Goal: Task Accomplishment & Management: Use online tool/utility

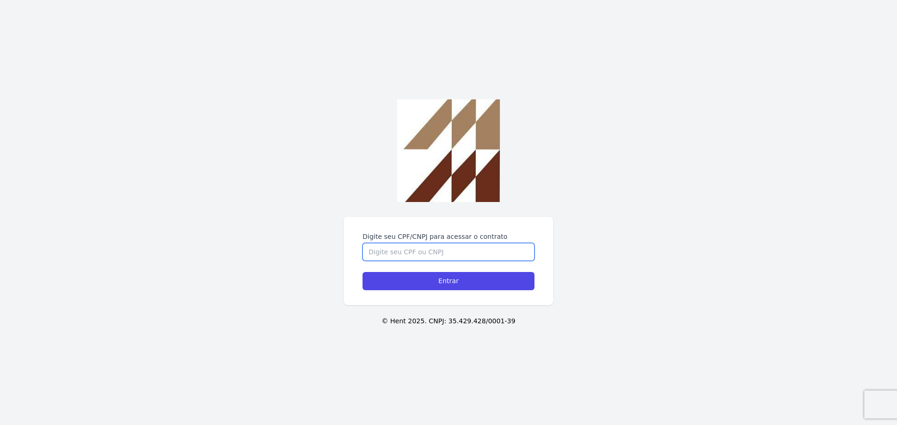
click at [455, 250] on input "Digite seu CPF/CNPJ para acessar o contrato" at bounding box center [448, 252] width 172 height 18
type input "41963988809"
click at [362, 272] on input "Entrar" at bounding box center [448, 281] width 172 height 18
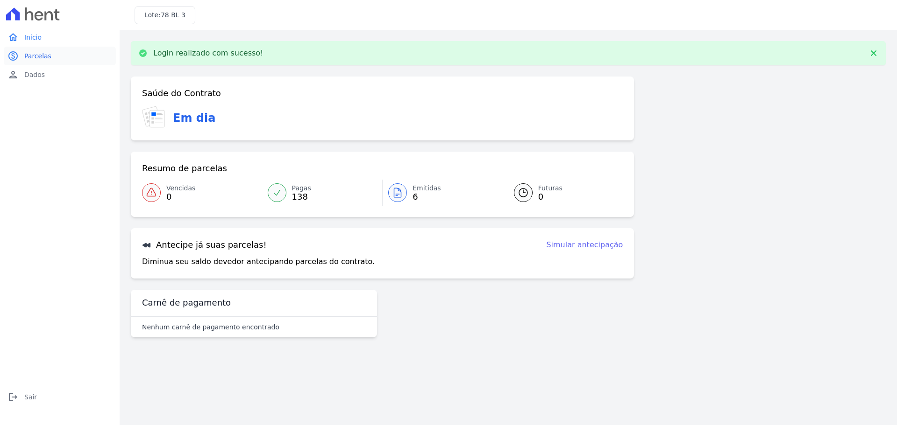
click at [28, 55] on span "Parcelas" at bounding box center [37, 55] width 27 height 9
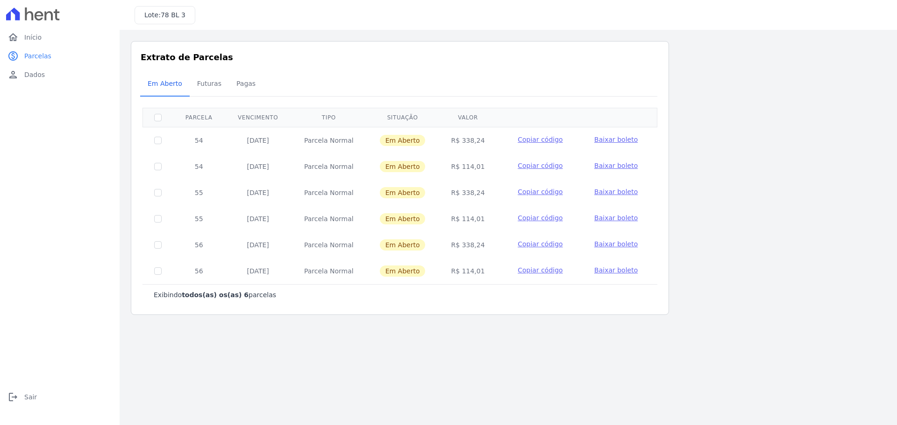
click at [530, 313] on div "Extrato de Parcelas Em [GEOGRAPHIC_DATA] Futuras [GEOGRAPHIC_DATA] 0 selecionad…" at bounding box center [400, 178] width 538 height 274
click at [384, 290] on div "Exibindo todos(as) os(as) 6 parcelas" at bounding box center [399, 294] width 515 height 21
click at [438, 382] on main "Listagem de parcelas Baixar PDF Extrato de Parcelas Em [GEOGRAPHIC_DATA] Futura…" at bounding box center [508, 228] width 777 height 396
click at [161, 141] on input "checkbox" at bounding box center [157, 140] width 7 height 7
checkbox input "true"
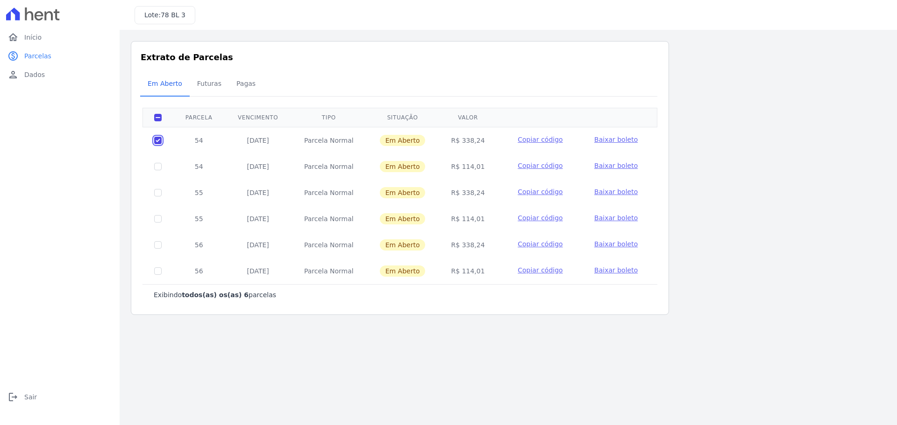
checkbox input "true"
click at [159, 144] on input "checkbox" at bounding box center [157, 140] width 7 height 7
checkbox input "true"
click at [30, 30] on link "home Início" at bounding box center [60, 37] width 112 height 19
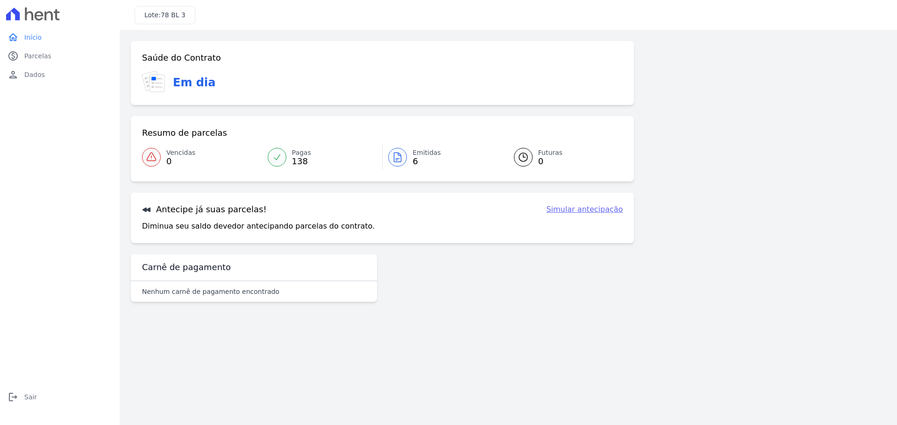
click at [595, 207] on link "Simular antecipação" at bounding box center [584, 209] width 77 height 11
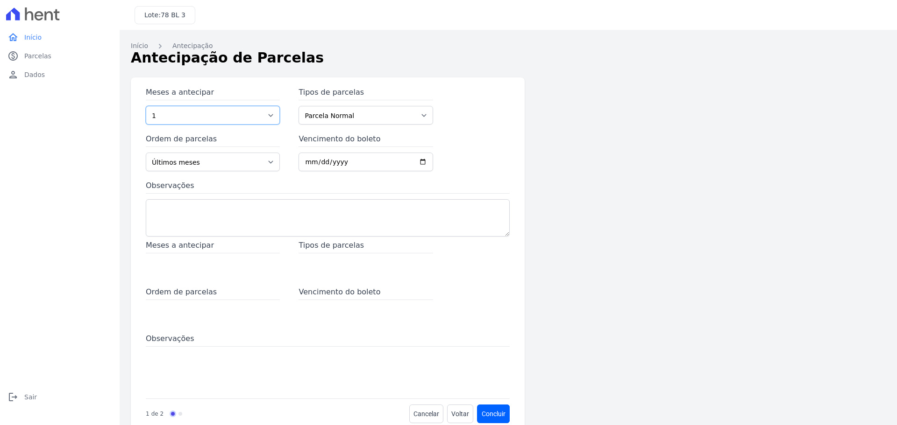
click at [258, 113] on select "1 2 3 4 5 6 7 8 9 10 11 12 13 14 15 16 17 18 19 20 21 22 23 24 25 26 27 28 29 3…" at bounding box center [213, 115] width 134 height 19
select select "3"
click at [146, 106] on select "1 2 3 4 5 6 7 8 9 10 11 12 13 14 15 16 17 18 19 20 21 22 23 24 25 26 27 28 29 3…" at bounding box center [213, 115] width 134 height 19
click at [241, 165] on select "Últimos meses Primeiros meses" at bounding box center [213, 162] width 134 height 19
click at [146, 153] on select "Últimos meses Primeiros meses" at bounding box center [213, 162] width 134 height 19
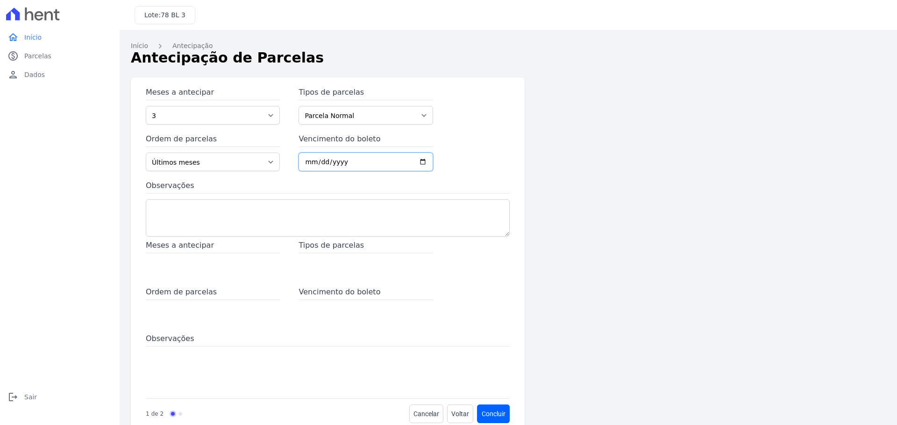
click at [371, 166] on input "Vencimento do boleto" at bounding box center [365, 162] width 134 height 19
click at [308, 208] on textarea "Observações" at bounding box center [328, 217] width 364 height 37
